Goal: Task Accomplishment & Management: Manage account settings

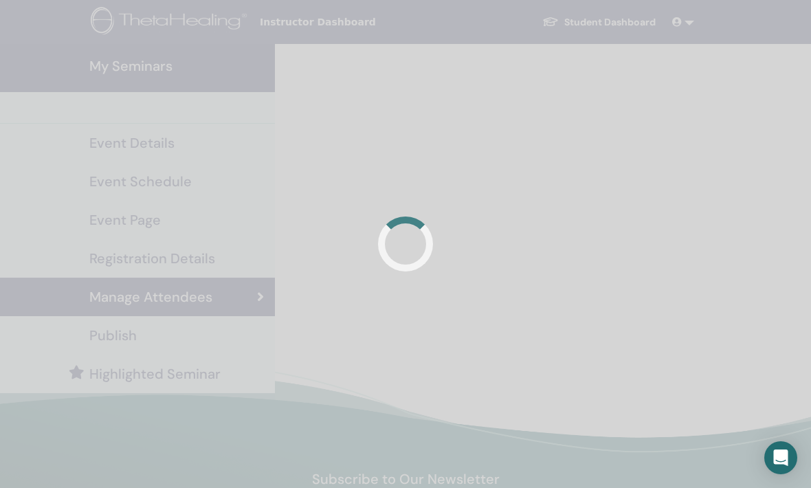
scroll to position [1, 0]
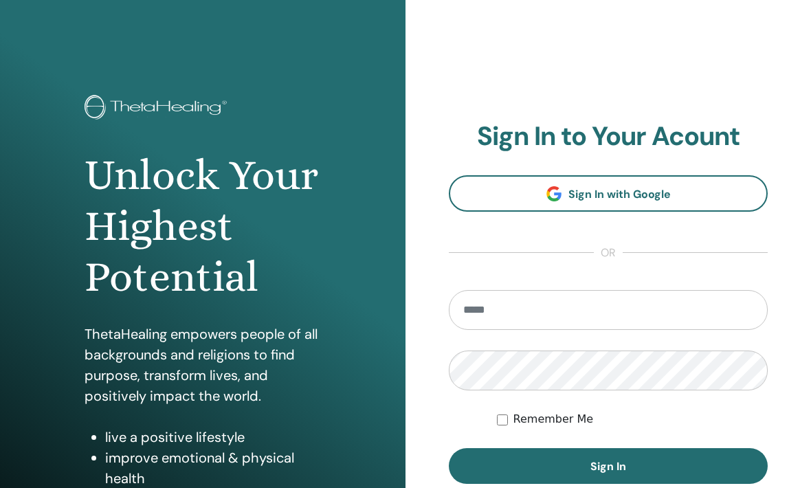
scroll to position [191, 0]
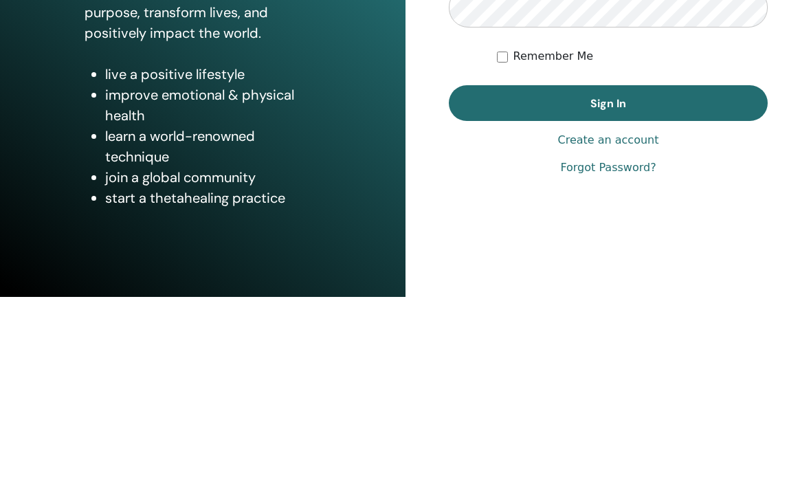
type input "**********"
click at [608, 276] on button "Sign In" at bounding box center [608, 294] width 319 height 36
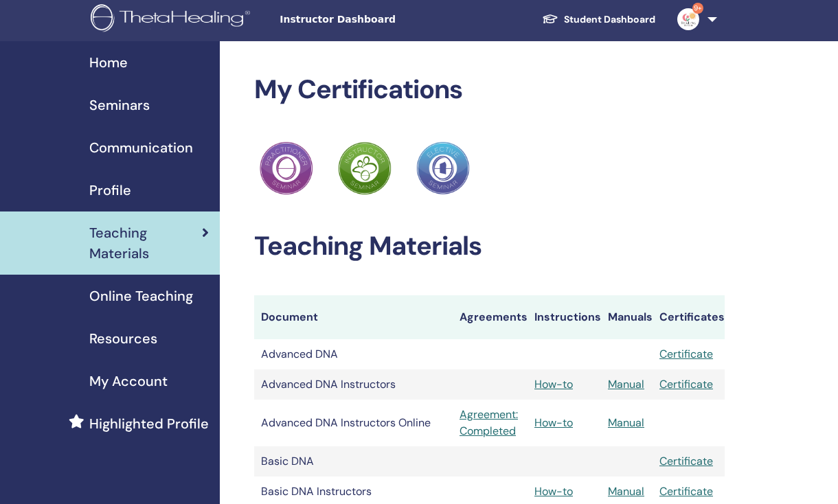
scroll to position [3, 0]
click at [116, 119] on link "Seminars" at bounding box center [110, 105] width 220 height 43
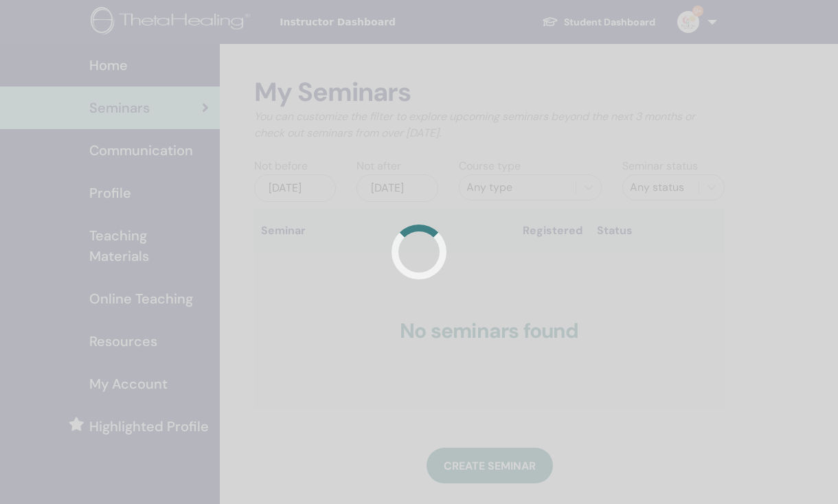
scroll to position [3, 0]
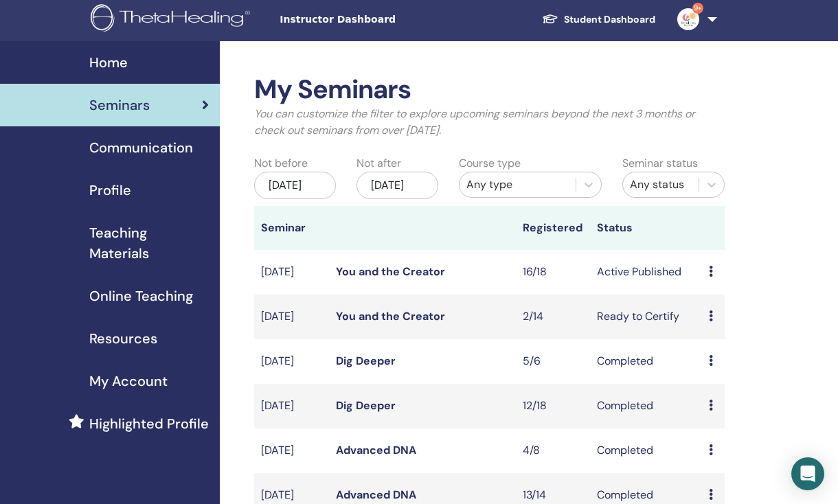
click at [716, 280] on div "Preview Edit Attendees Cancel" at bounding box center [713, 272] width 9 height 16
click at [736, 339] on link "Attendees" at bounding box center [727, 338] width 52 height 14
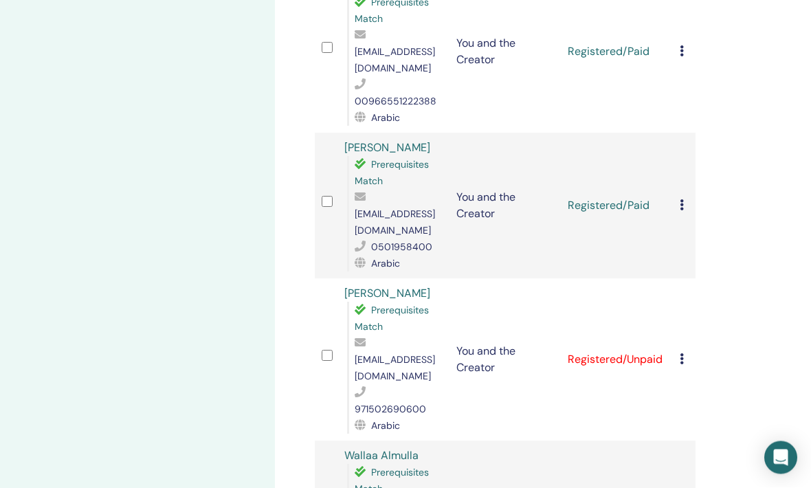
scroll to position [1227, 0]
click at [683, 353] on icon at bounding box center [682, 358] width 4 height 11
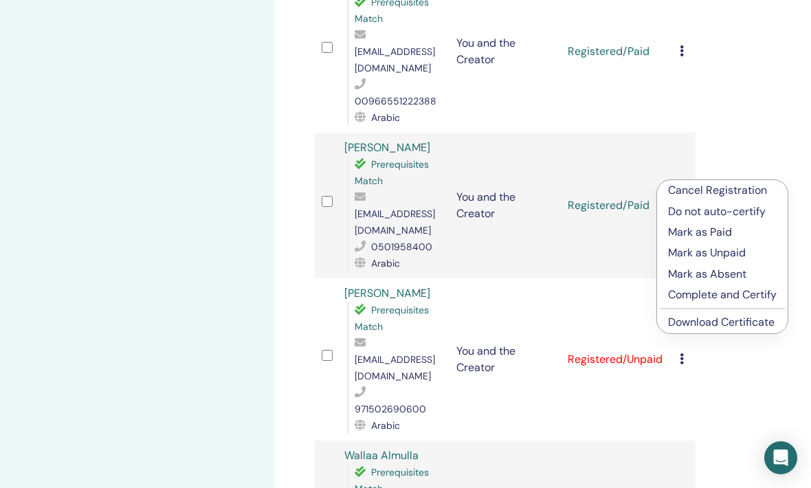
click at [722, 234] on p "Mark as Paid" at bounding box center [722, 232] width 109 height 16
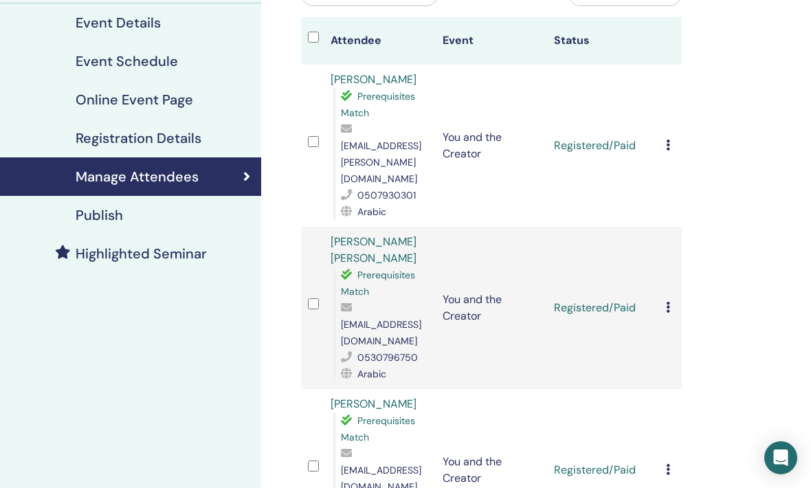
scroll to position [159, 14]
